Goal: Task Accomplishment & Management: Manage account settings

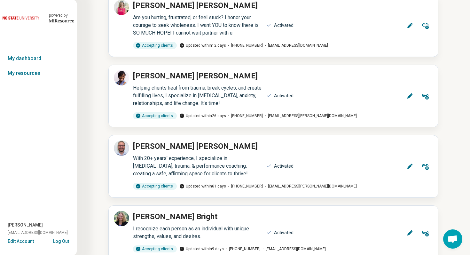
scroll to position [955, 0]
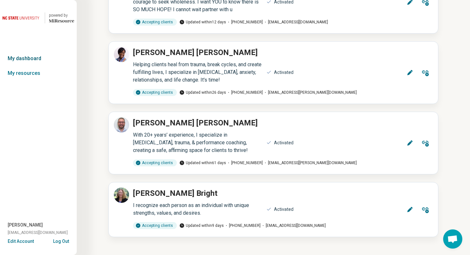
click at [31, 57] on link "My dashboard" at bounding box center [38, 58] width 77 height 15
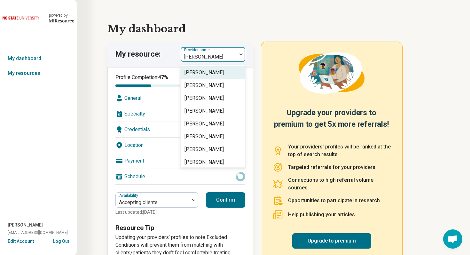
click at [223, 54] on div at bounding box center [208, 56] width 51 height 9
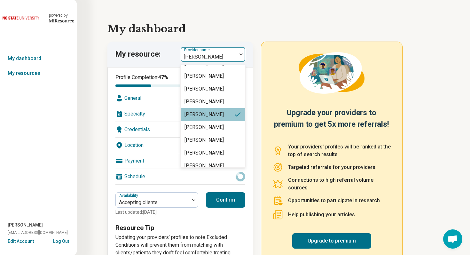
scroll to position [118, 0]
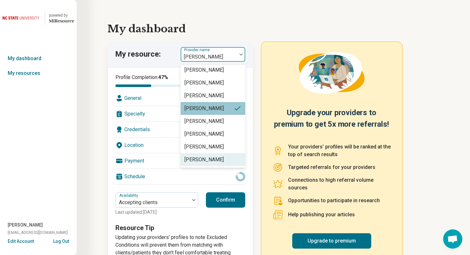
click at [210, 161] on div "Presley Bright" at bounding box center [204, 160] width 39 height 8
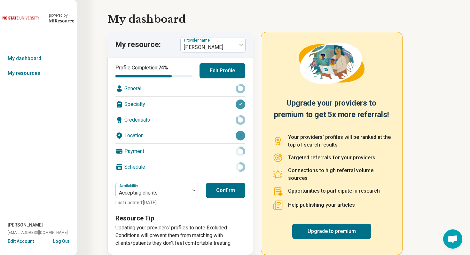
scroll to position [0, 0]
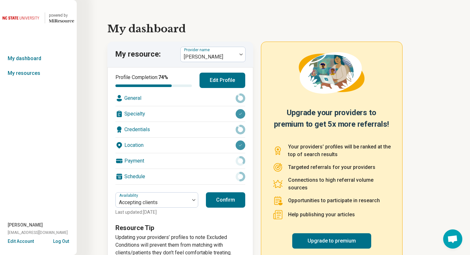
click at [235, 83] on button "Edit Profile" at bounding box center [223, 80] width 46 height 15
click at [220, 83] on button "Edit Profile" at bounding box center [223, 80] width 46 height 15
click at [210, 79] on button "Edit Profile" at bounding box center [223, 80] width 46 height 15
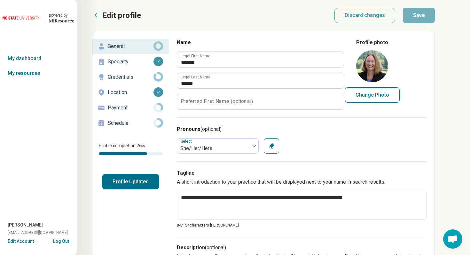
click at [130, 123] on p "Schedule" at bounding box center [131, 123] width 46 height 8
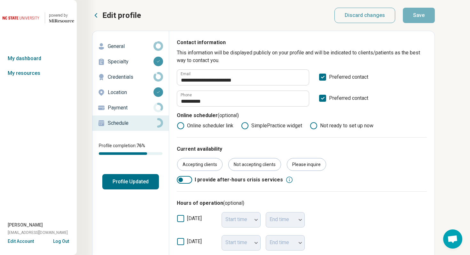
click at [125, 107] on p "Payment" at bounding box center [131, 108] width 46 height 8
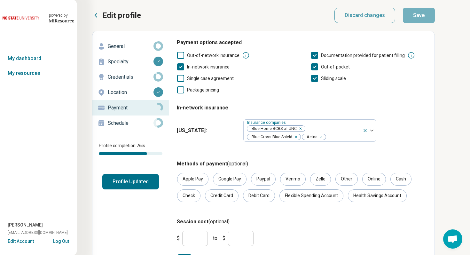
click at [127, 91] on p "Location" at bounding box center [131, 93] width 46 height 8
click at [126, 75] on p "Credentials" at bounding box center [131, 77] width 46 height 8
click at [124, 60] on p "Specialty" at bounding box center [131, 62] width 46 height 8
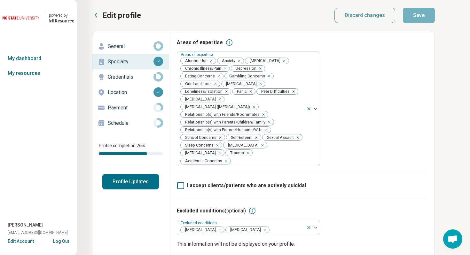
click at [127, 43] on p "General" at bounding box center [131, 47] width 46 height 8
type textarea "*"
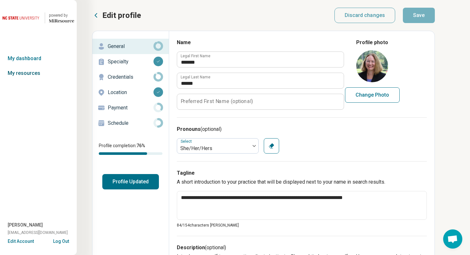
click at [31, 75] on link "My resources" at bounding box center [38, 73] width 77 height 15
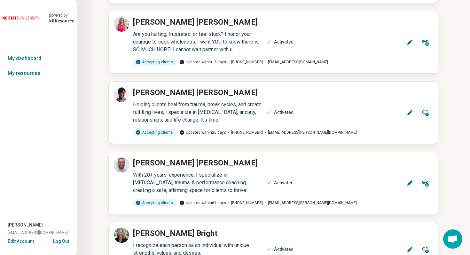
scroll to position [955, 0]
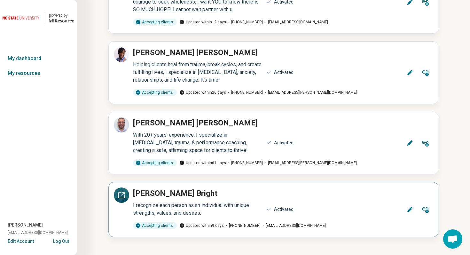
click at [122, 195] on icon at bounding box center [123, 193] width 3 height 3
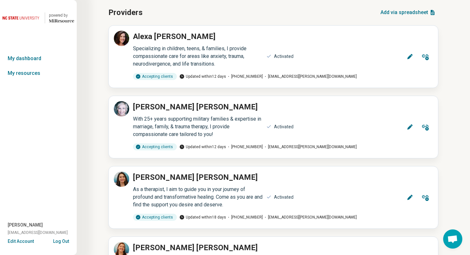
scroll to position [0, 0]
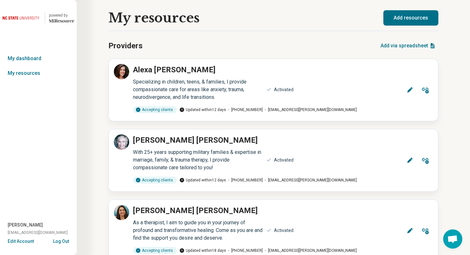
click at [61, 240] on button "Log Out" at bounding box center [61, 240] width 16 height 5
